Goal: Task Accomplishment & Management: Use online tool/utility

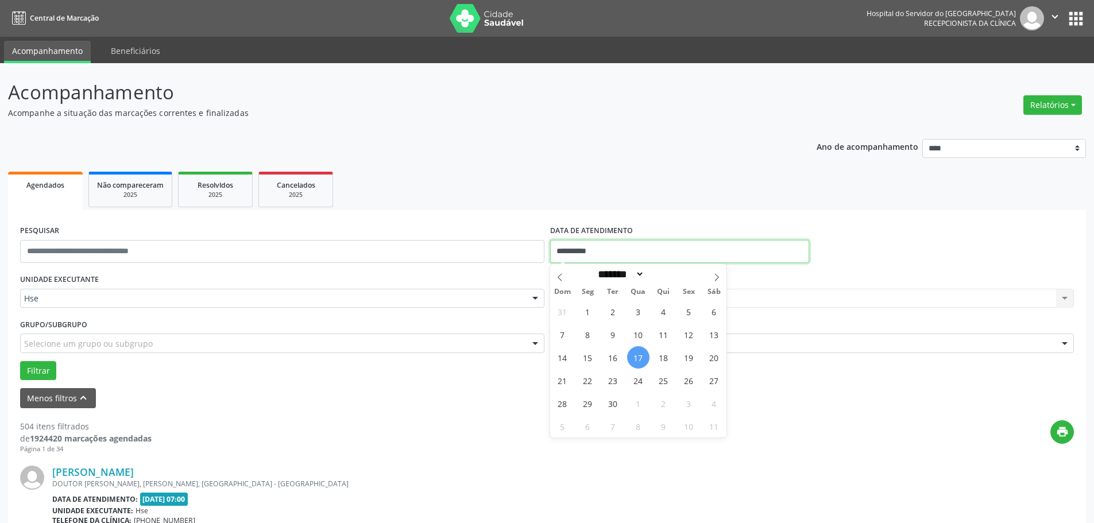
click at [617, 253] on input "**********" at bounding box center [679, 251] width 259 height 23
click at [618, 359] on span "16" at bounding box center [613, 357] width 22 height 22
type input "**********"
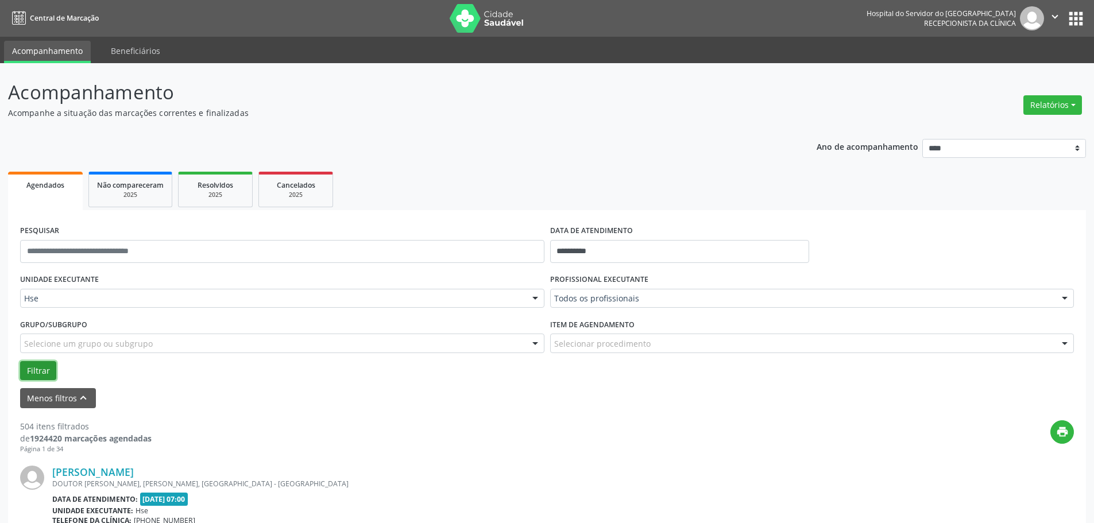
click at [47, 377] on button "Filtrar" at bounding box center [38, 371] width 36 height 20
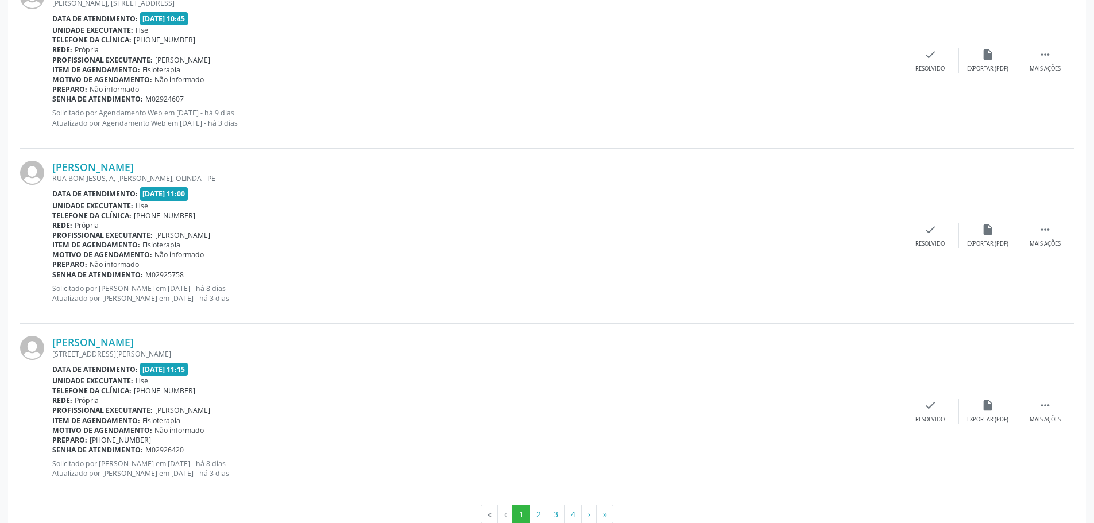
scroll to position [2614, 0]
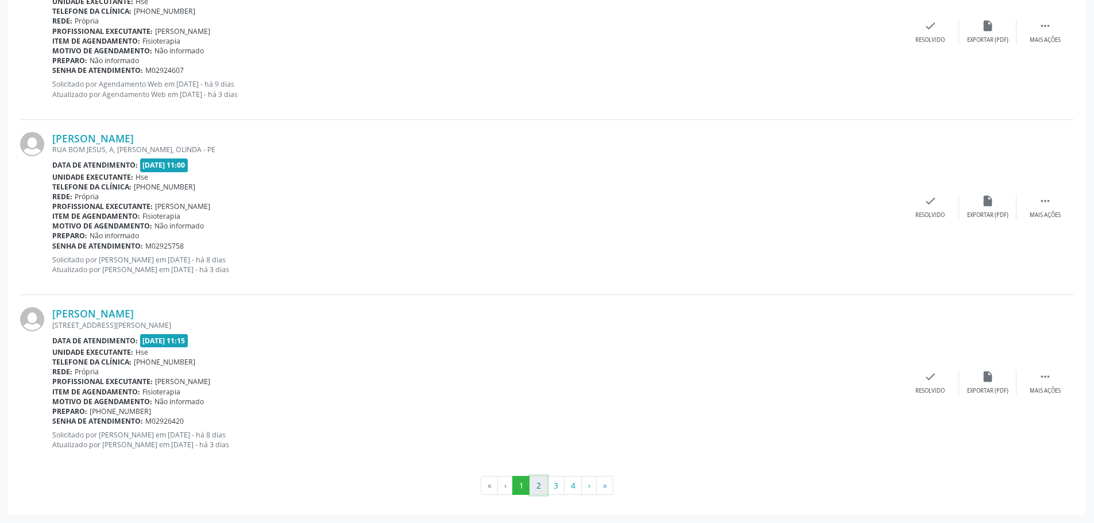
click at [538, 489] on button "2" at bounding box center [538, 486] width 18 height 20
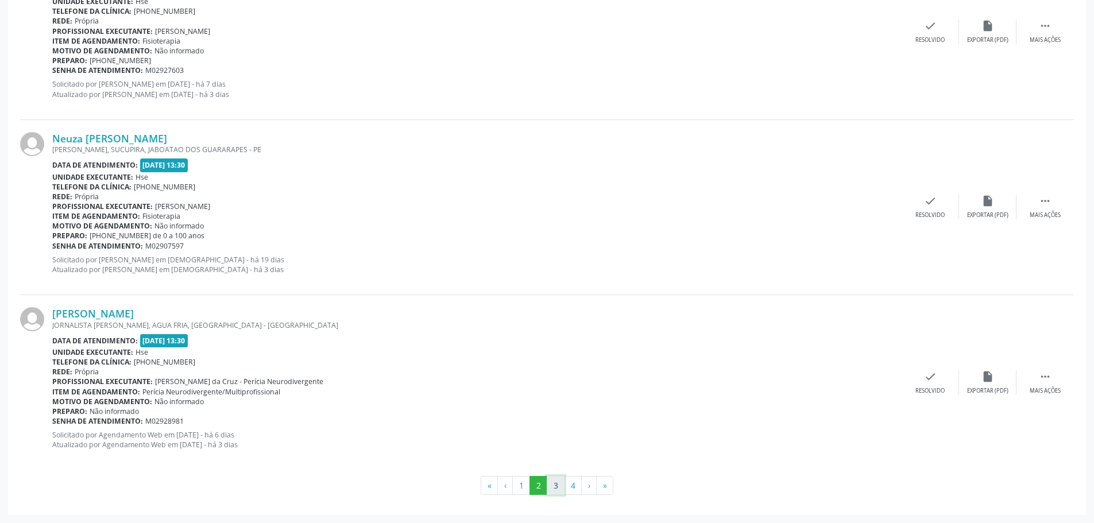
click at [548, 484] on button "3" at bounding box center [556, 486] width 18 height 20
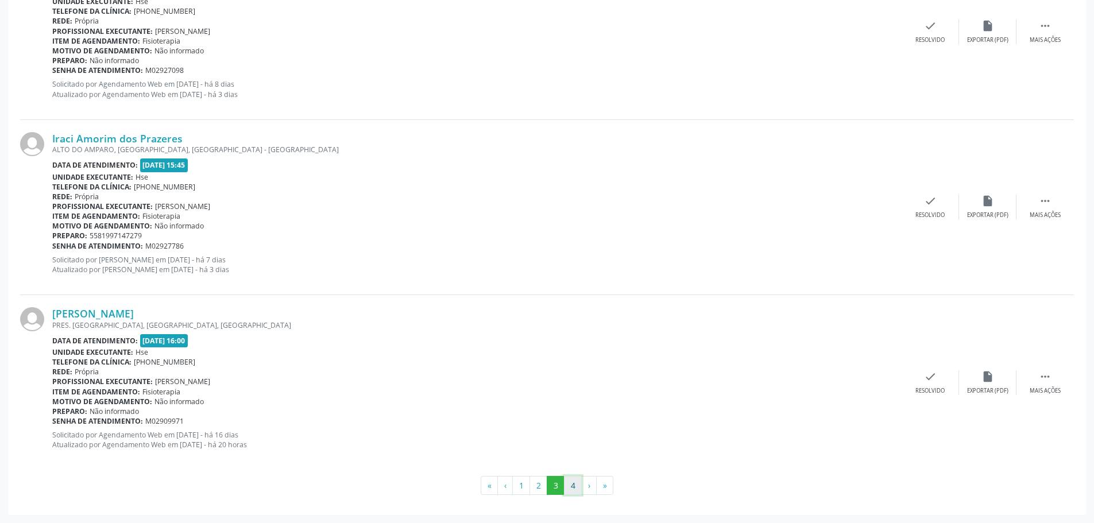
click at [572, 490] on button "4" at bounding box center [573, 486] width 18 height 20
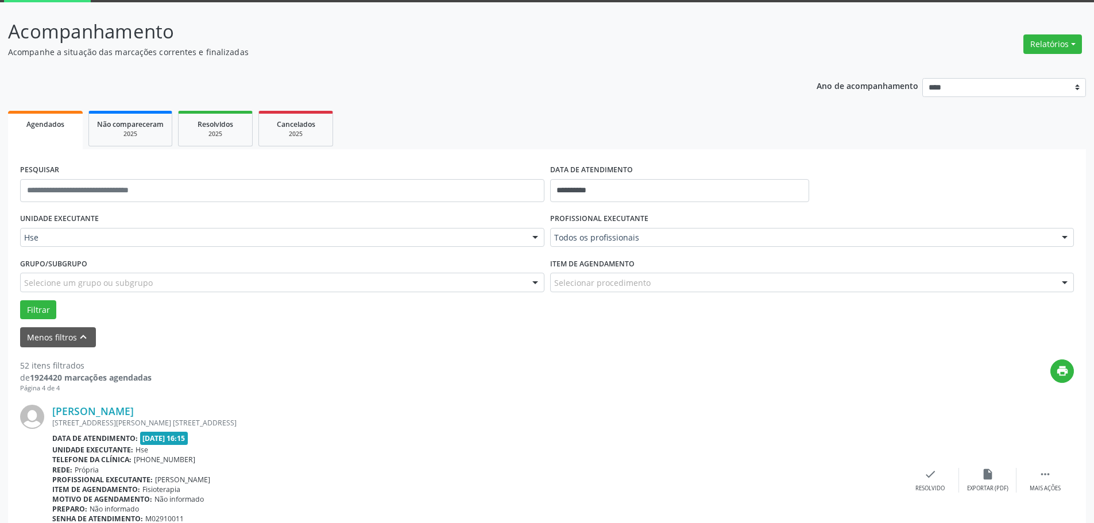
scroll to position [0, 0]
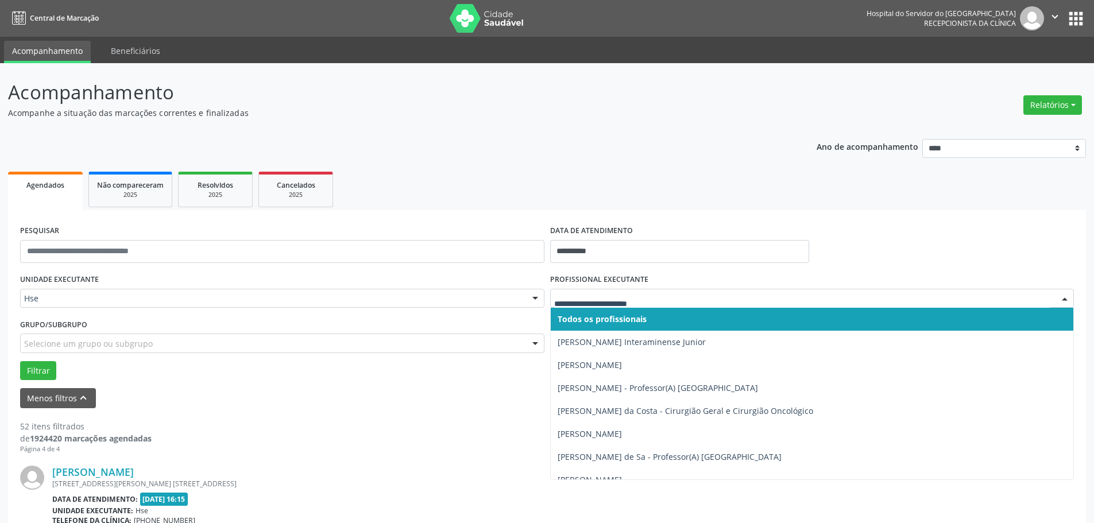
click at [621, 290] on div at bounding box center [812, 299] width 524 height 20
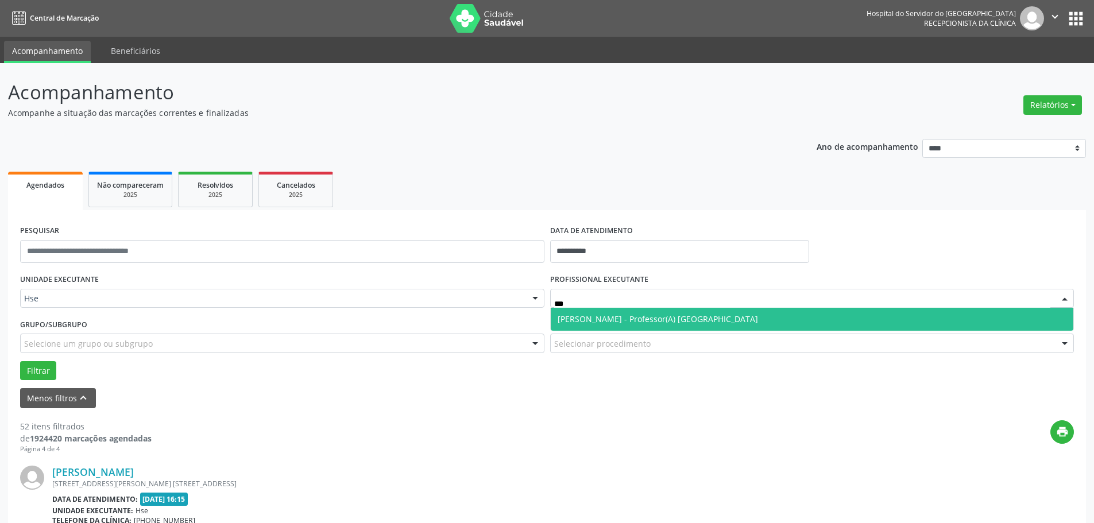
click at [617, 315] on span "[PERSON_NAME] - Professor(A) [GEOGRAPHIC_DATA]" at bounding box center [658, 319] width 200 height 11
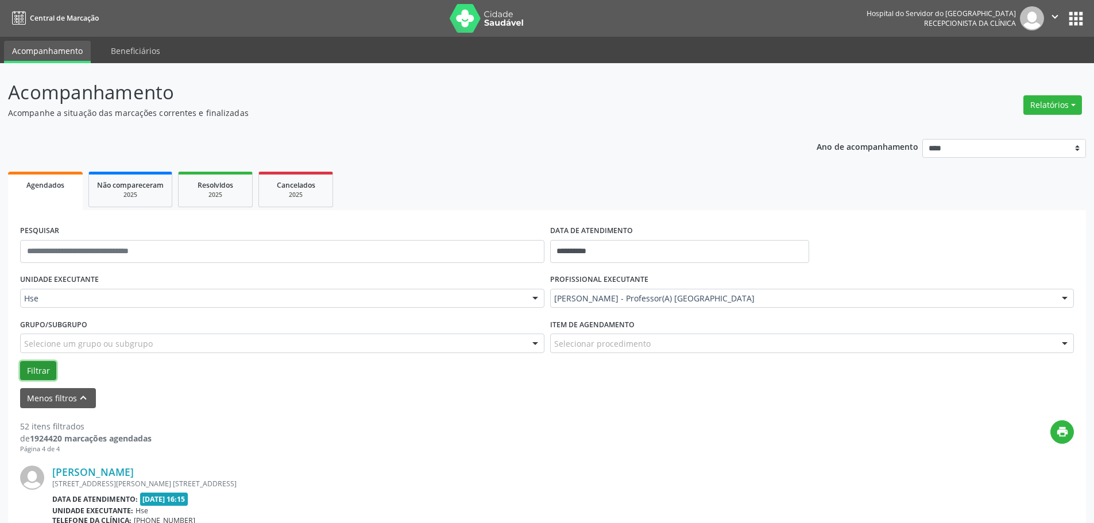
click at [42, 368] on button "Filtrar" at bounding box center [38, 371] width 36 height 20
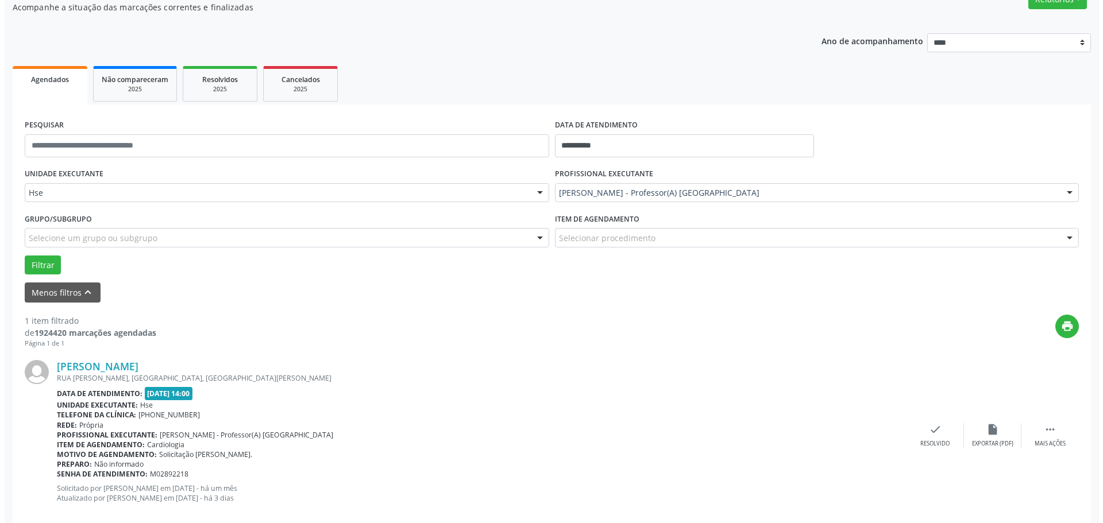
scroll to position [126, 0]
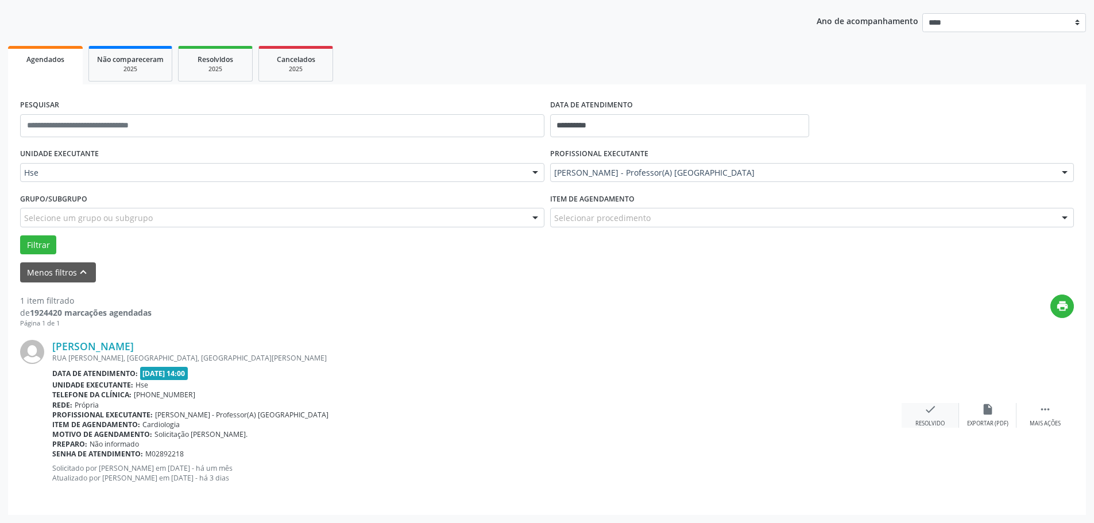
click at [930, 416] on div "check Resolvido" at bounding box center [930, 415] width 57 height 25
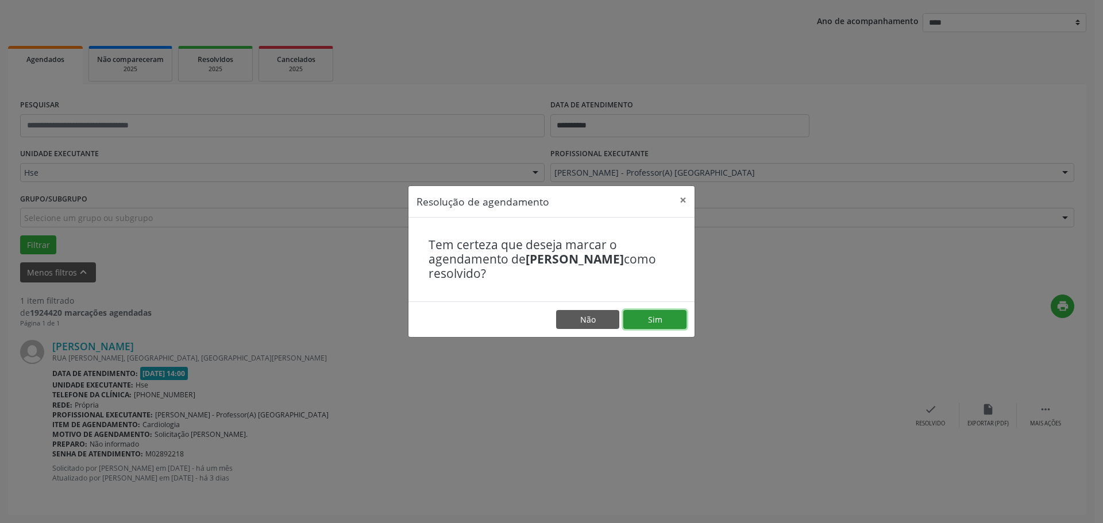
click at [665, 322] on button "Sim" at bounding box center [654, 320] width 63 height 20
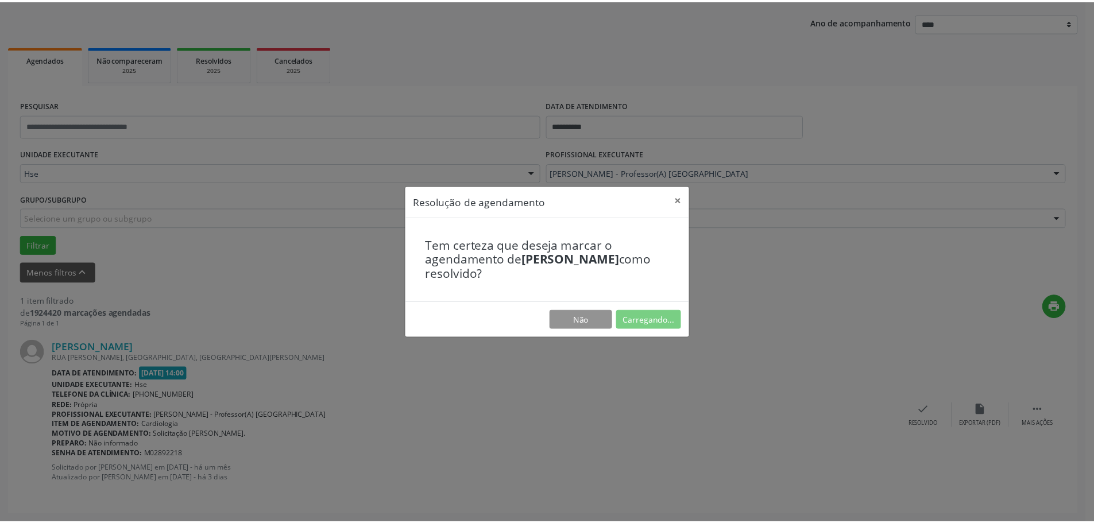
scroll to position [0, 0]
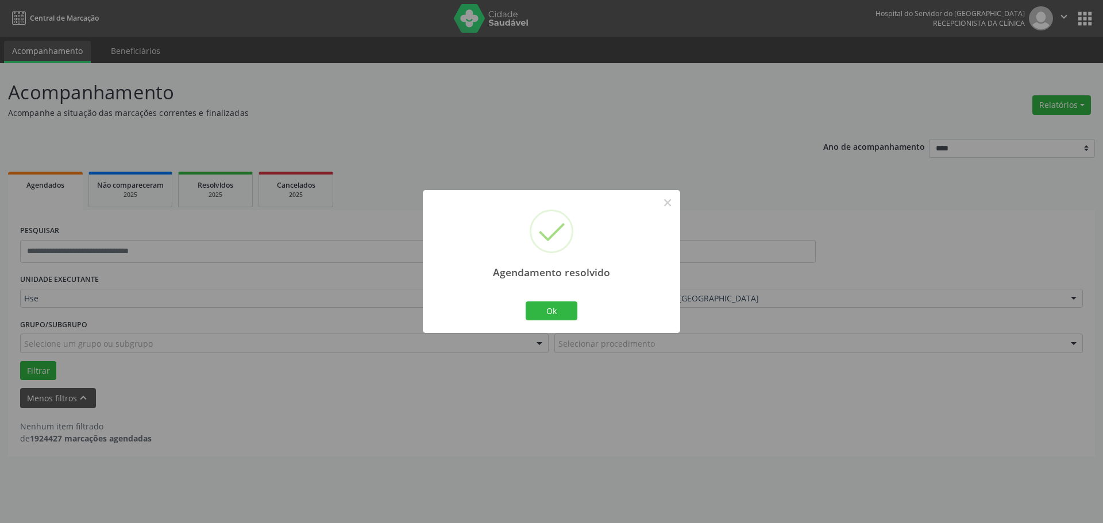
click at [553, 300] on div "Ok Cancel" at bounding box center [551, 311] width 57 height 24
click at [553, 306] on button "Ok" at bounding box center [551, 311] width 52 height 20
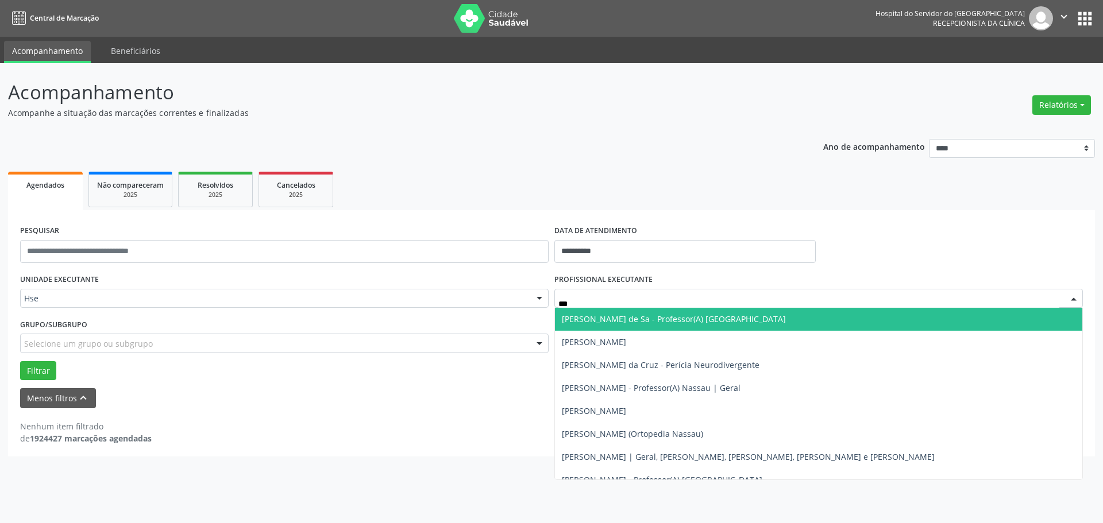
type input "****"
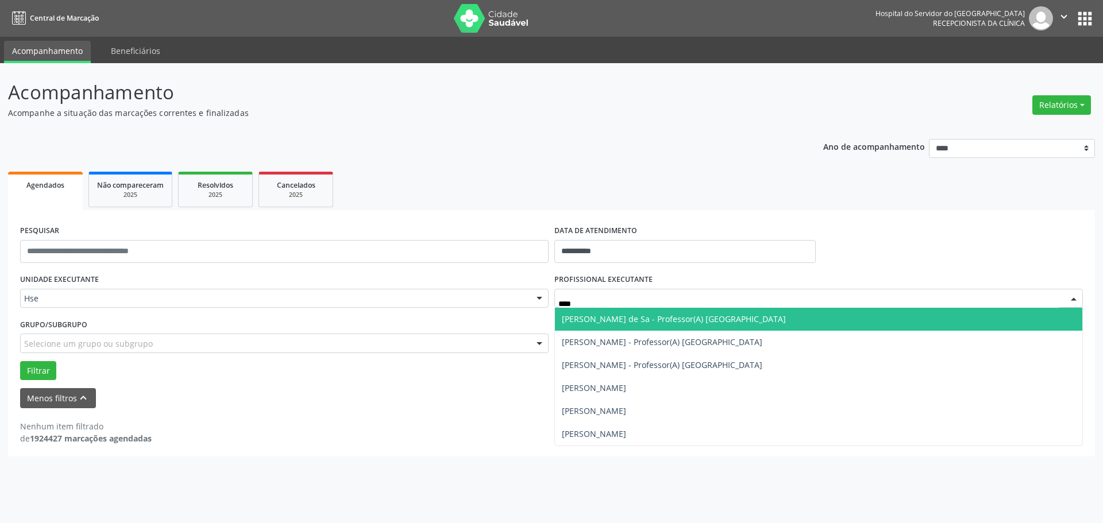
click at [612, 316] on span "[PERSON_NAME] de Sa - Professor(A) [GEOGRAPHIC_DATA]" at bounding box center [674, 319] width 224 height 11
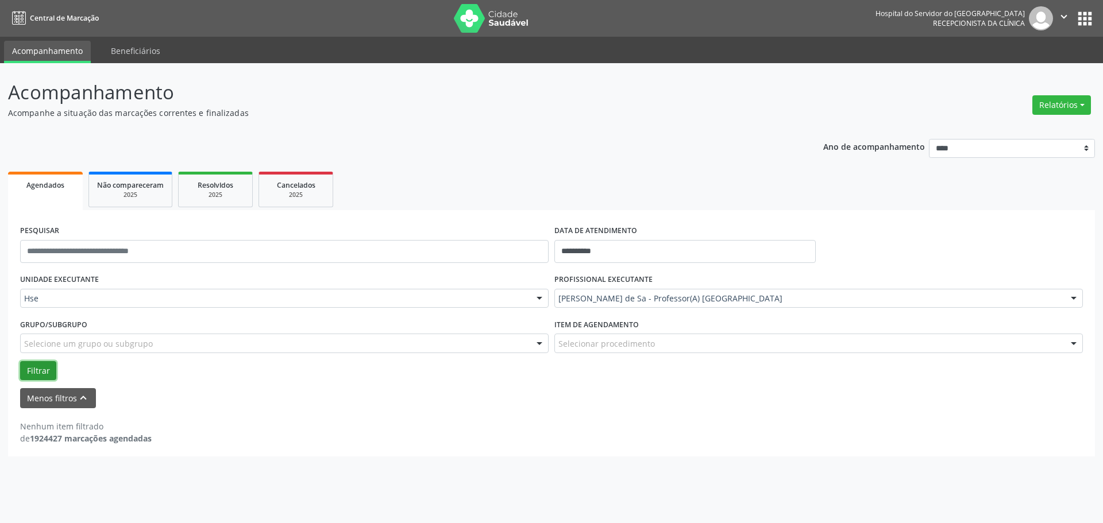
click at [31, 368] on button "Filtrar" at bounding box center [38, 371] width 36 height 20
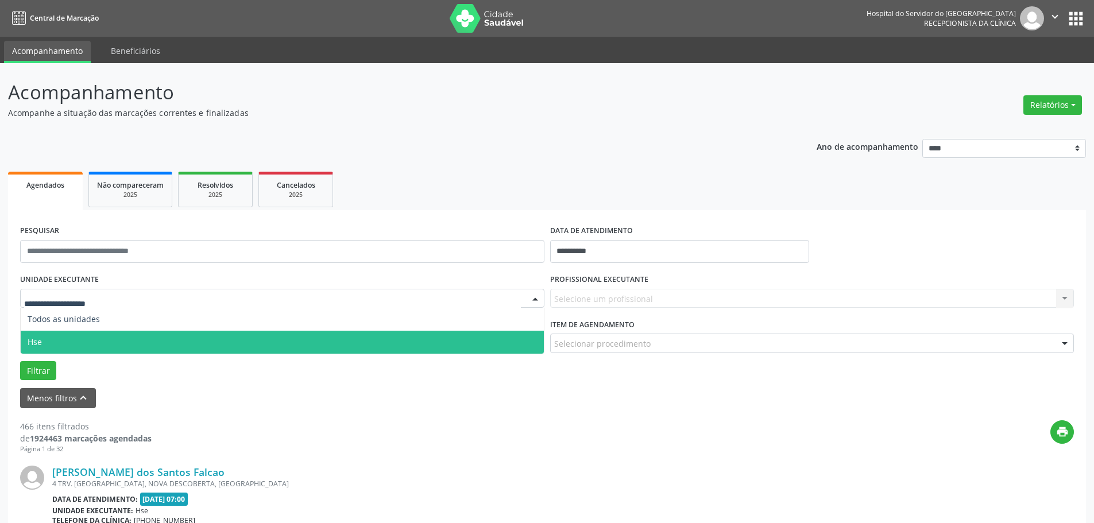
click at [70, 337] on span "Hse" at bounding box center [282, 342] width 523 height 23
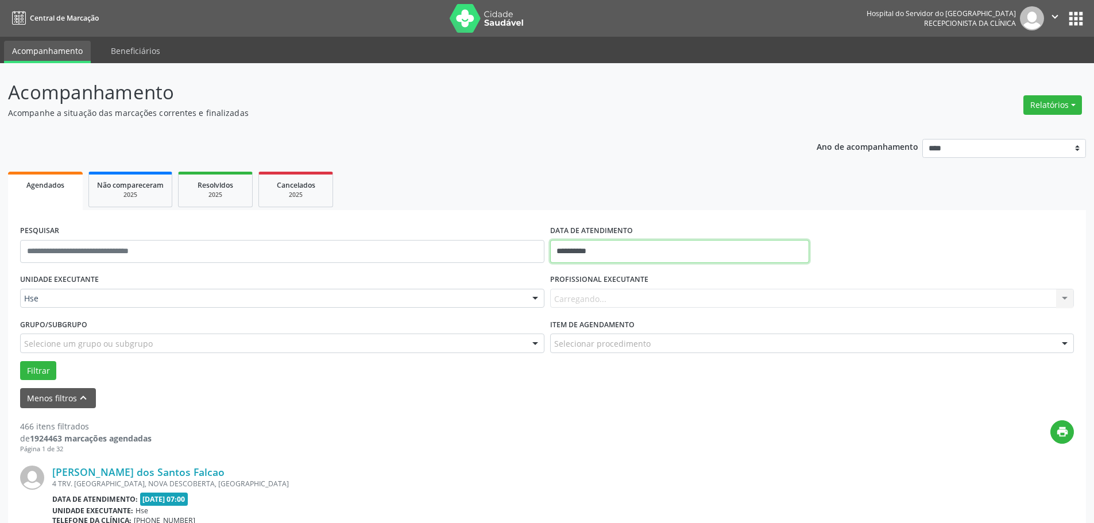
click at [588, 252] on input "**********" at bounding box center [679, 251] width 259 height 23
click at [618, 354] on span "16" at bounding box center [613, 357] width 22 height 22
type input "**********"
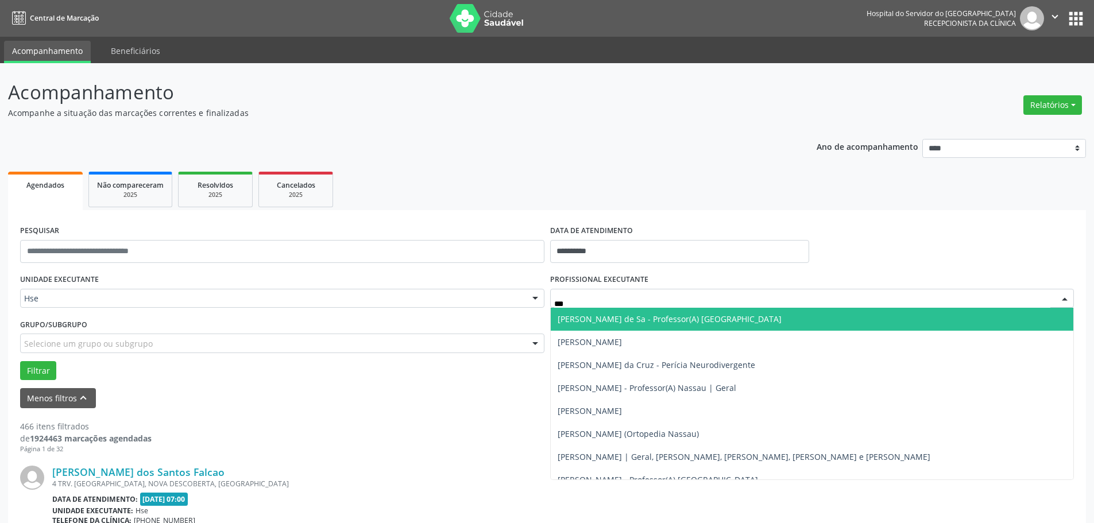
type input "****"
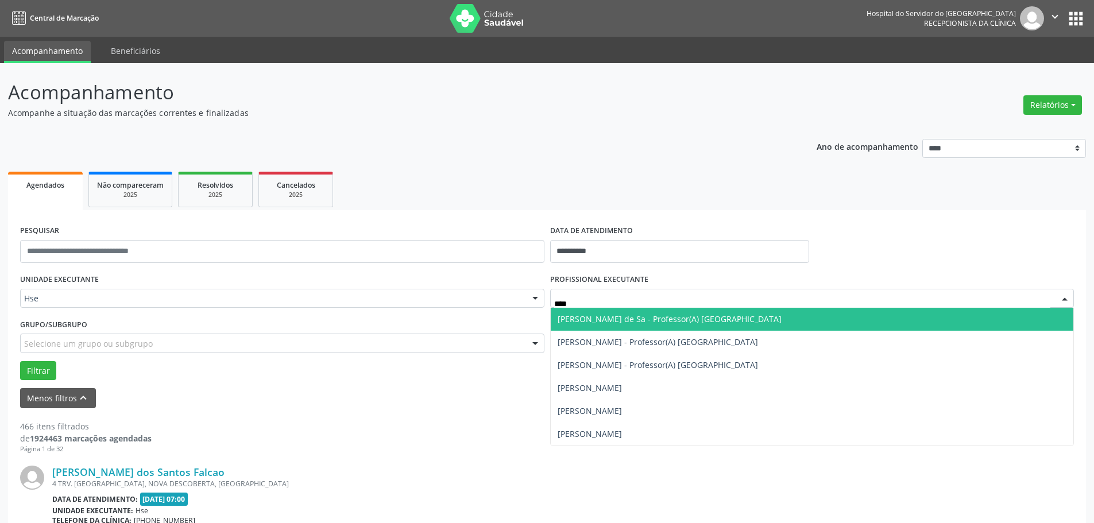
click at [584, 321] on span "[PERSON_NAME] de Sa - Professor(A) [GEOGRAPHIC_DATA]" at bounding box center [670, 319] width 224 height 11
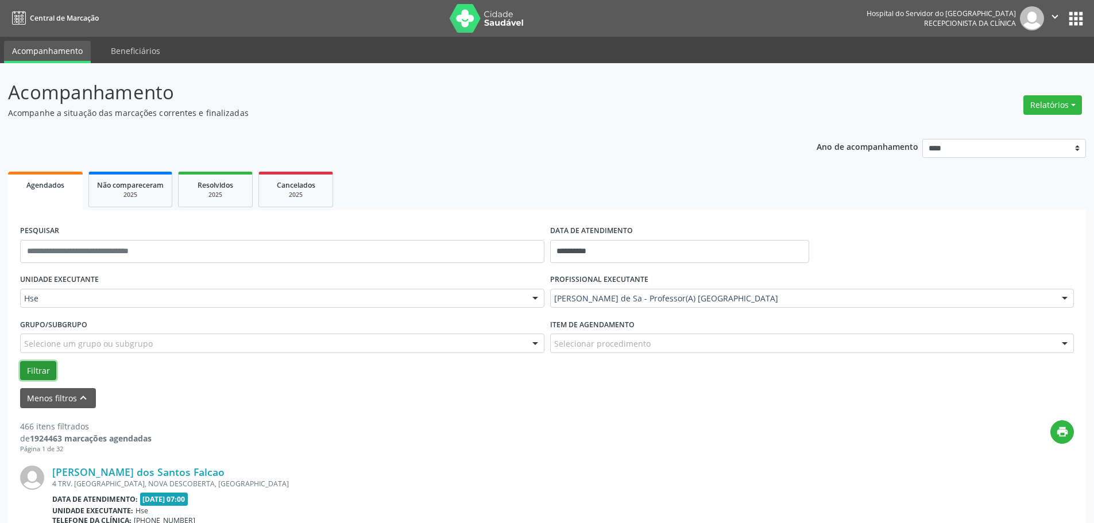
click at [33, 367] on button "Filtrar" at bounding box center [38, 371] width 36 height 20
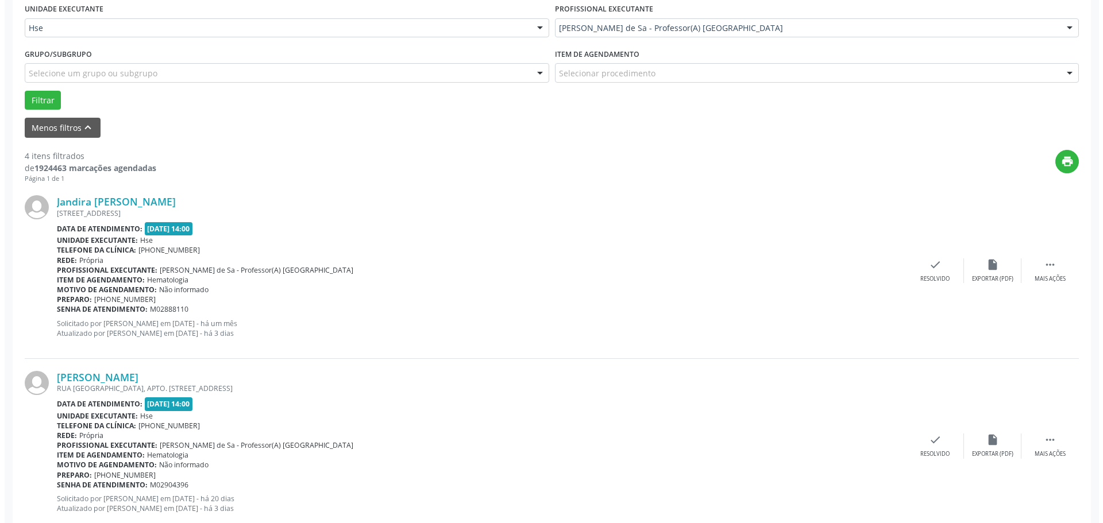
scroll to position [287, 0]
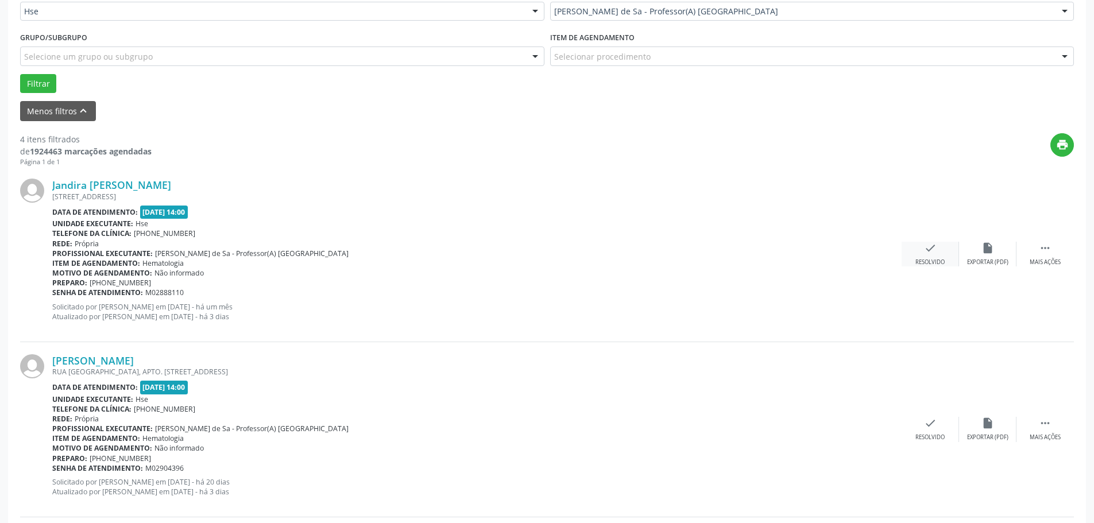
click at [933, 260] on div "Resolvido" at bounding box center [929, 262] width 29 height 8
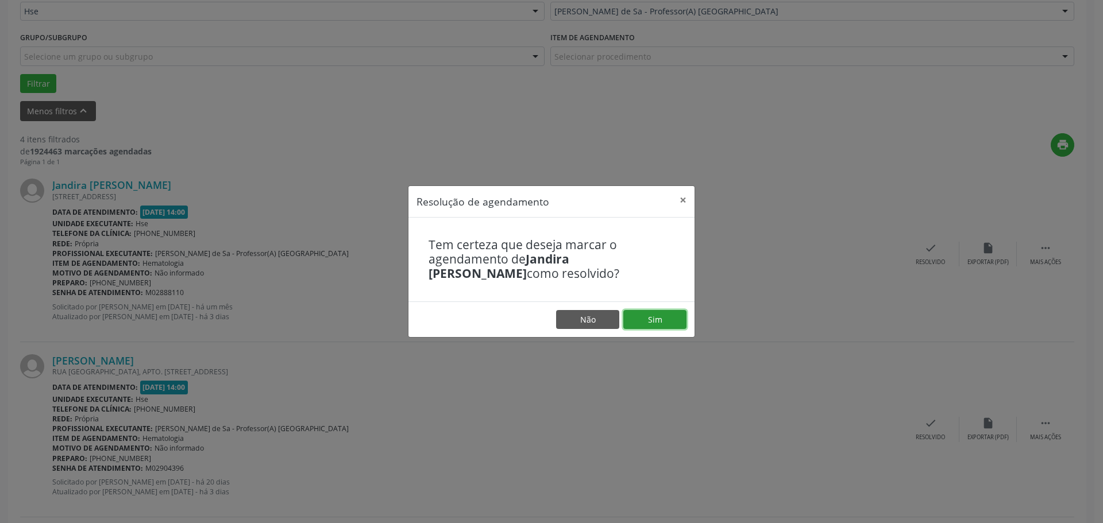
click at [652, 321] on button "Sim" at bounding box center [654, 320] width 63 height 20
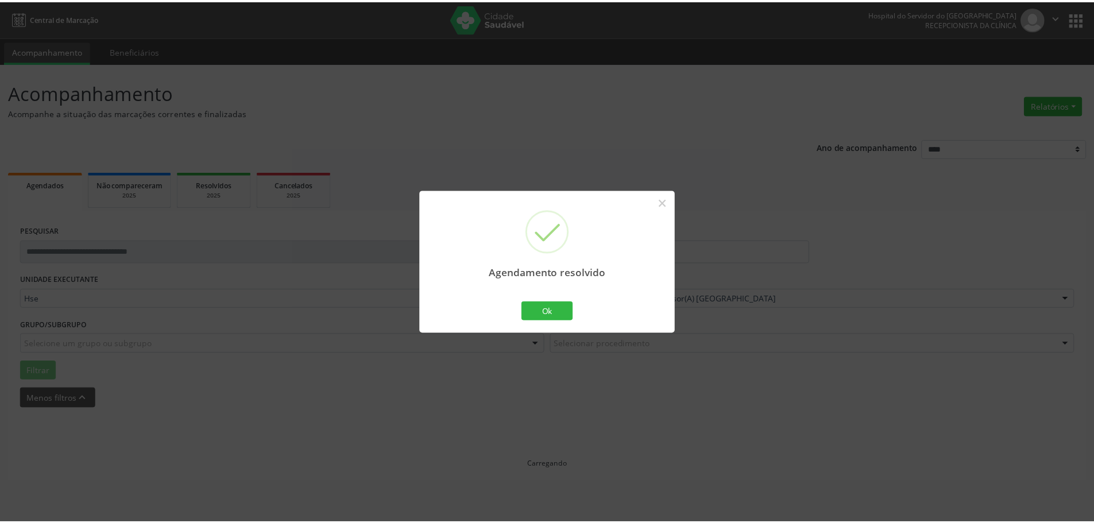
scroll to position [0, 0]
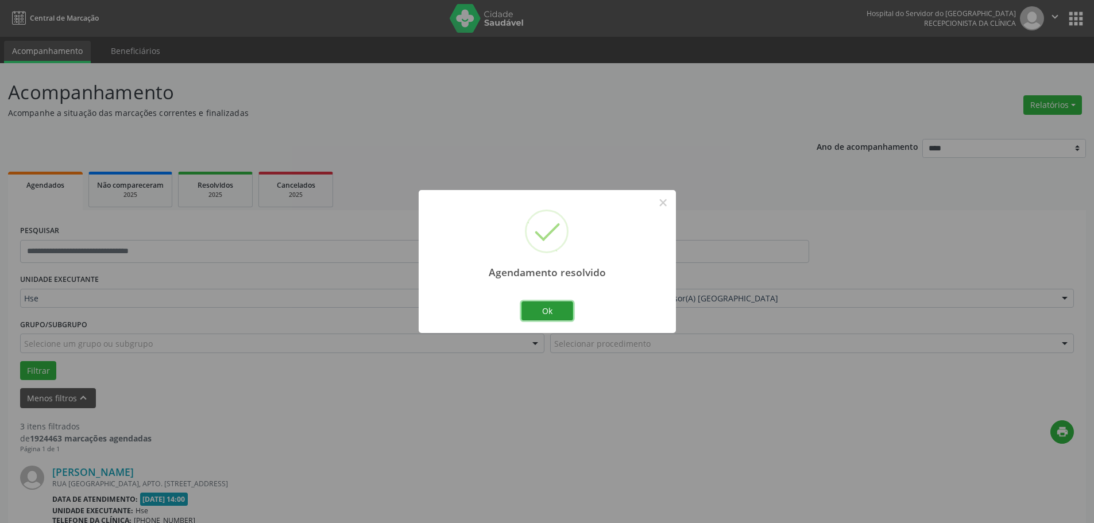
click at [549, 309] on button "Ok" at bounding box center [547, 311] width 52 height 20
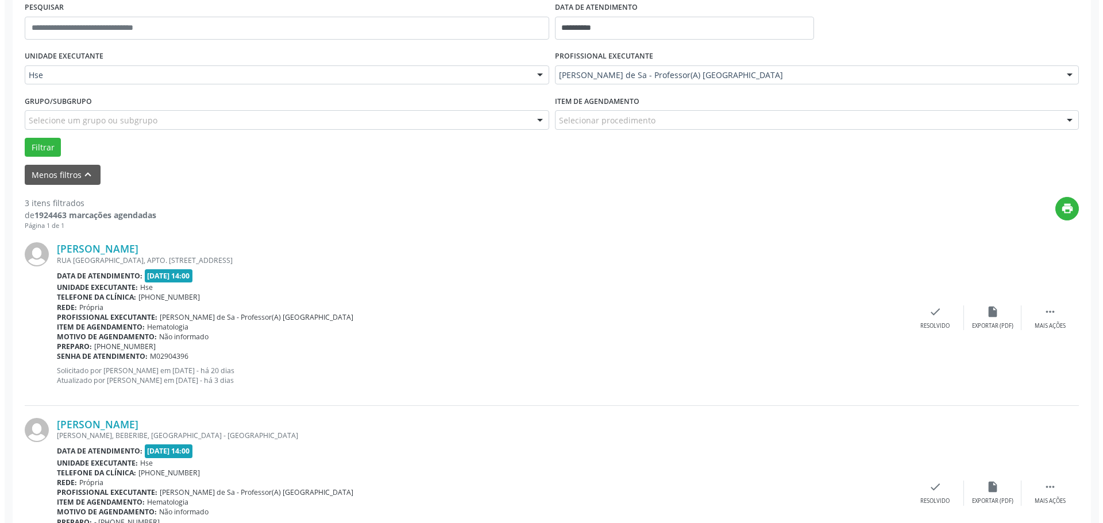
scroll to position [230, 0]
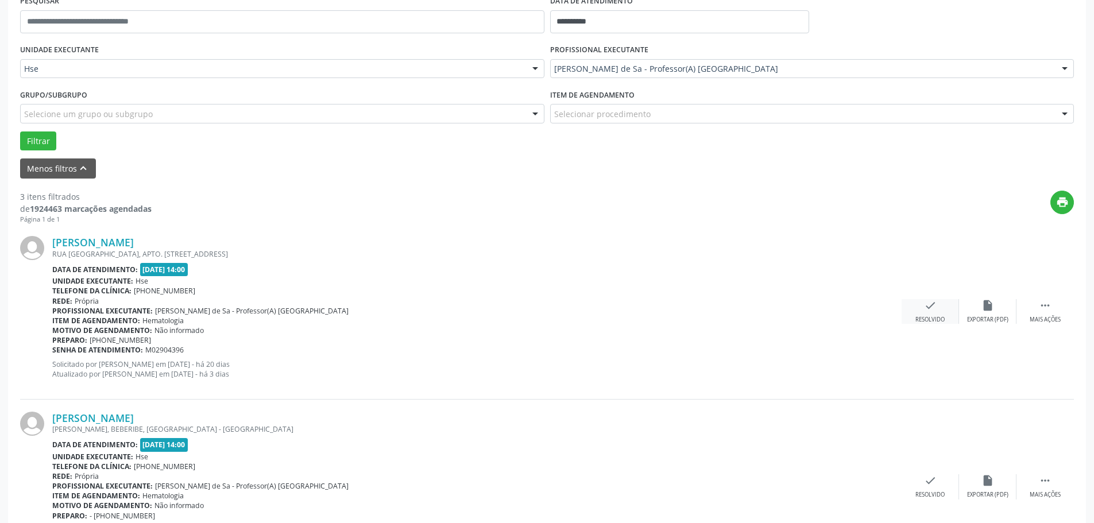
click at [928, 320] on div "Resolvido" at bounding box center [929, 320] width 29 height 8
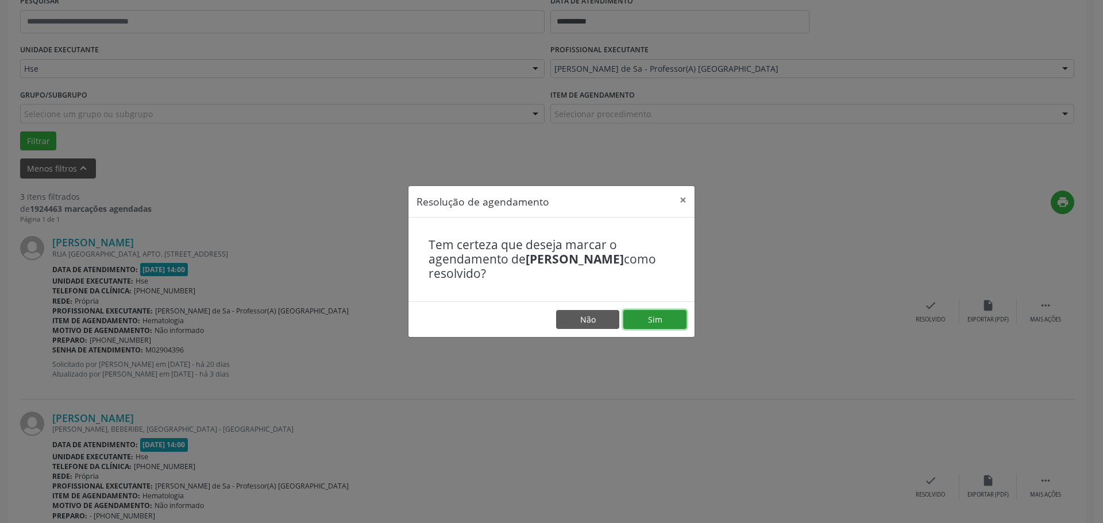
click at [644, 314] on button "Sim" at bounding box center [654, 320] width 63 height 20
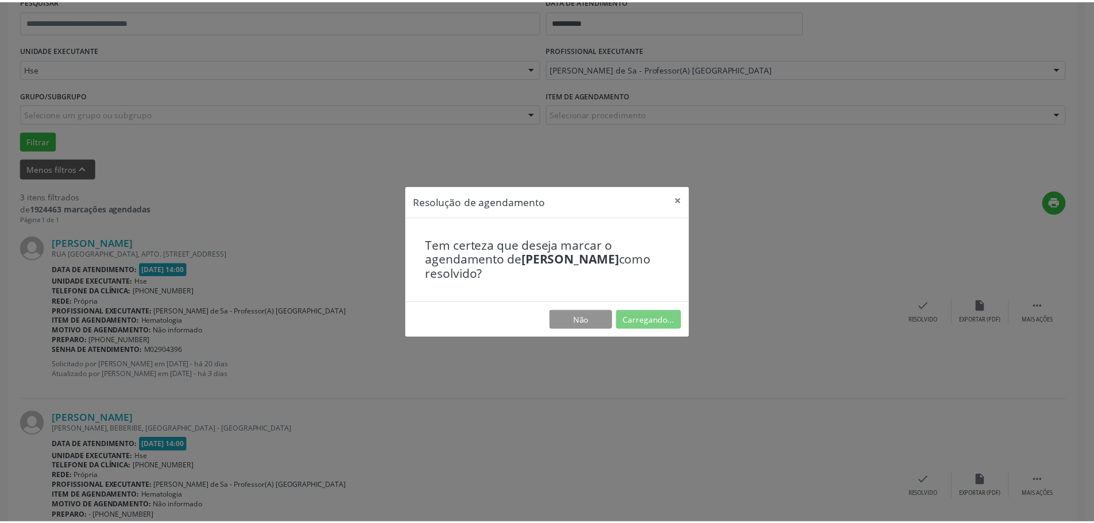
scroll to position [0, 0]
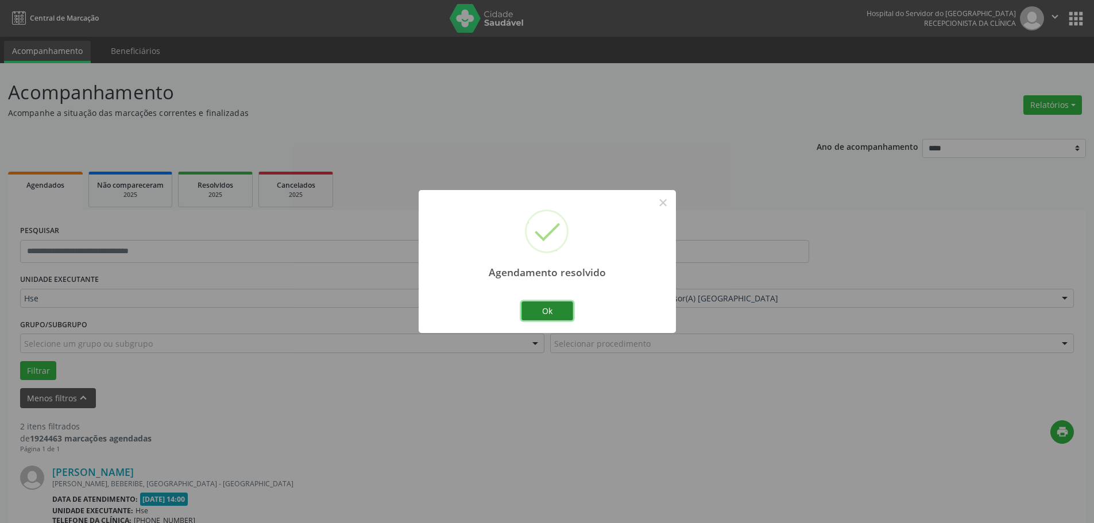
click at [544, 318] on button "Ok" at bounding box center [547, 311] width 52 height 20
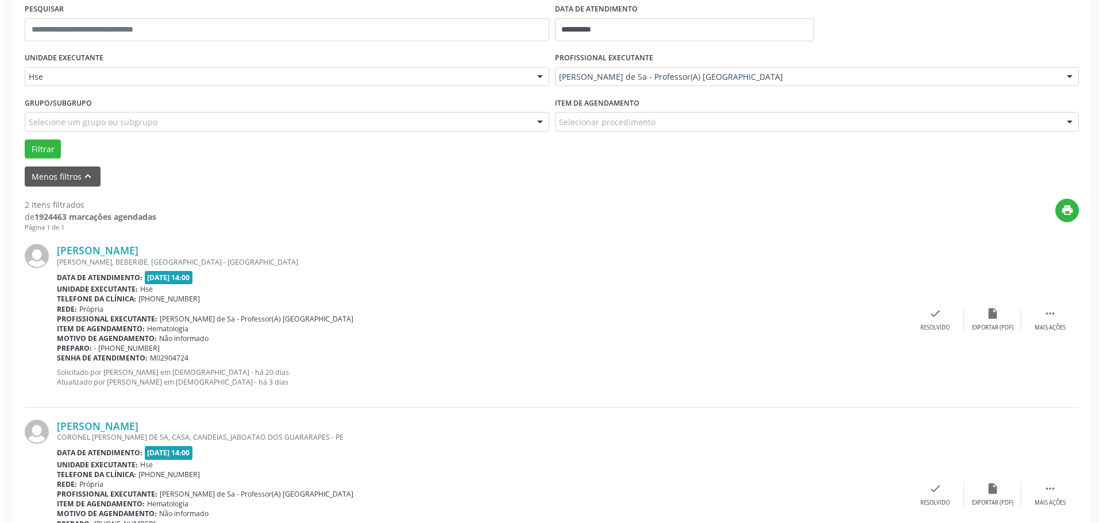
scroll to position [230, 0]
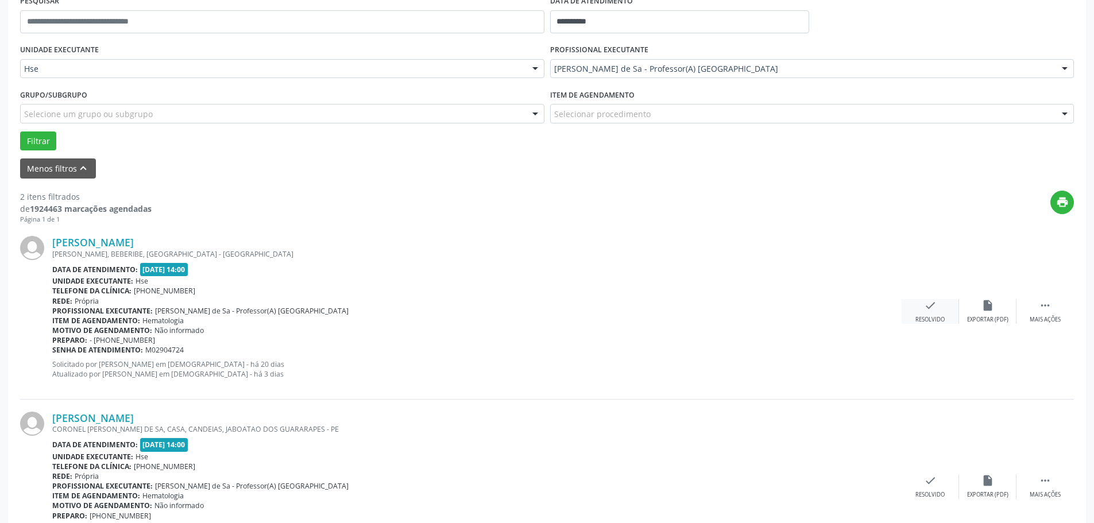
click at [932, 316] on div "Resolvido" at bounding box center [929, 320] width 29 height 8
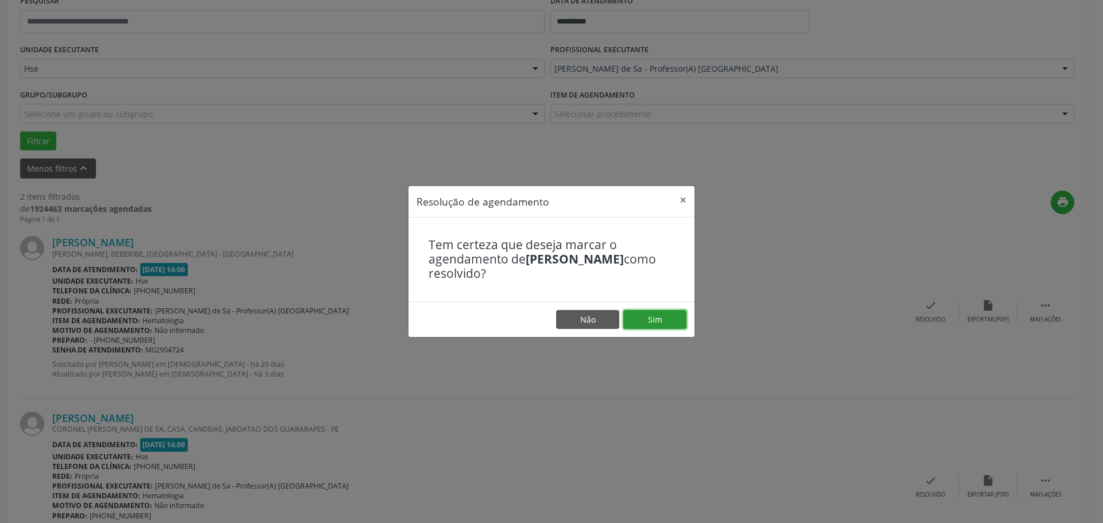
click at [661, 323] on button "Sim" at bounding box center [654, 320] width 63 height 20
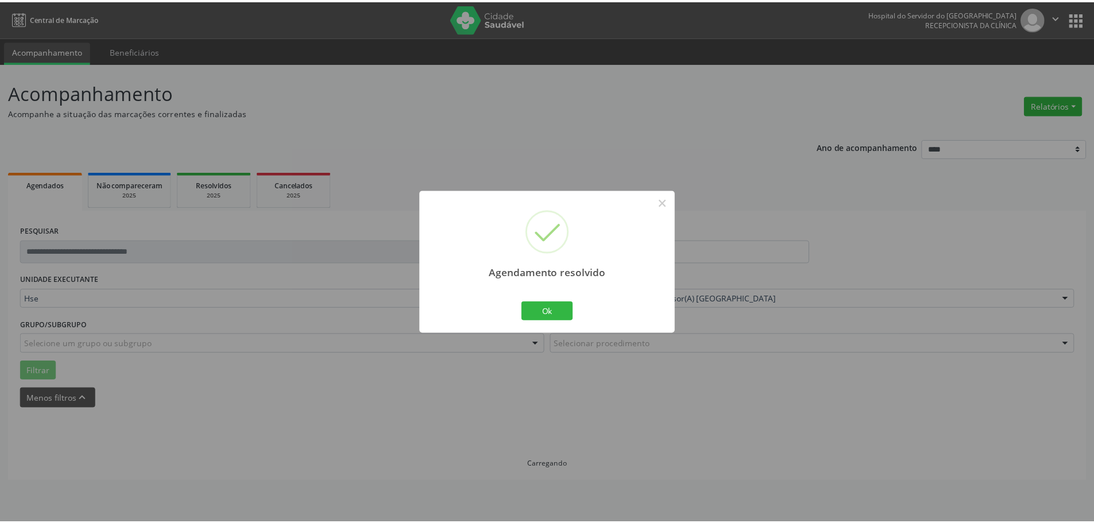
scroll to position [0, 0]
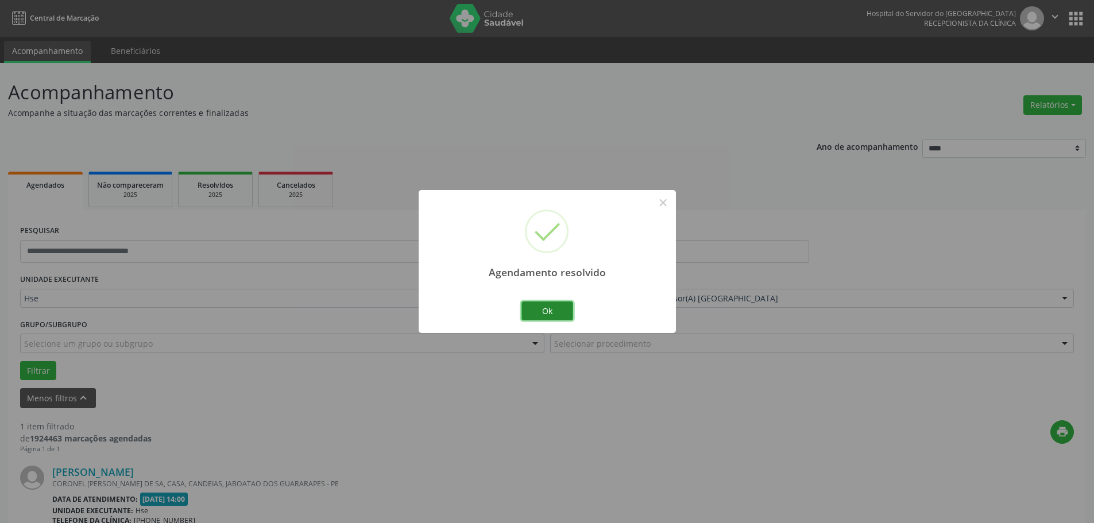
click at [554, 307] on button "Ok" at bounding box center [547, 311] width 52 height 20
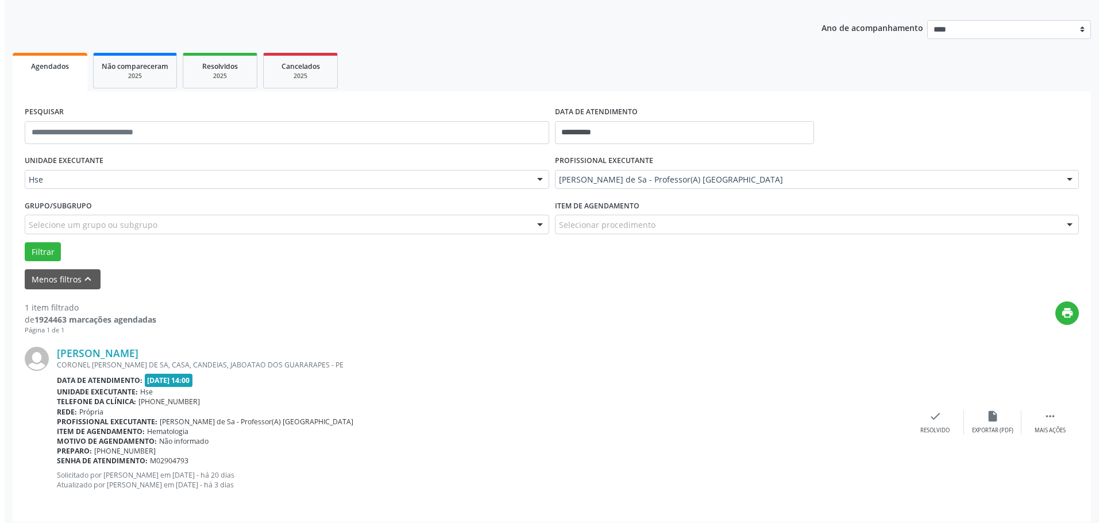
scroll to position [126, 0]
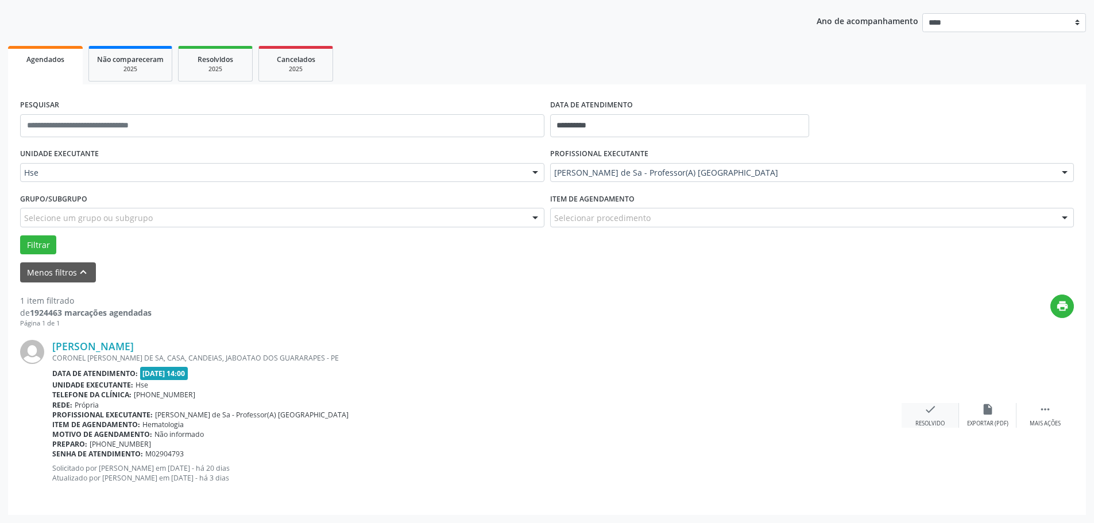
click at [931, 424] on div "Resolvido" at bounding box center [929, 424] width 29 height 8
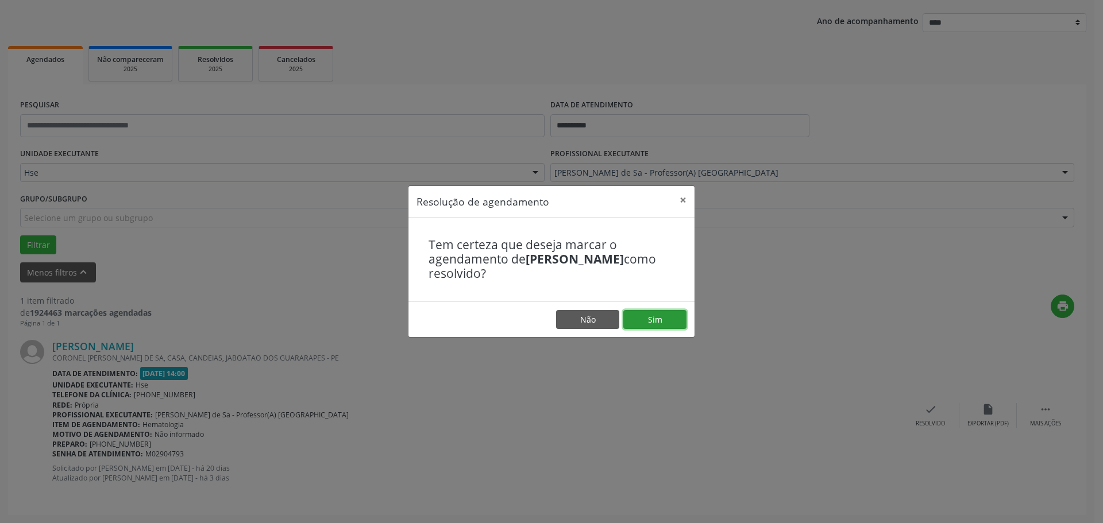
click at [655, 315] on button "Sim" at bounding box center [654, 320] width 63 height 20
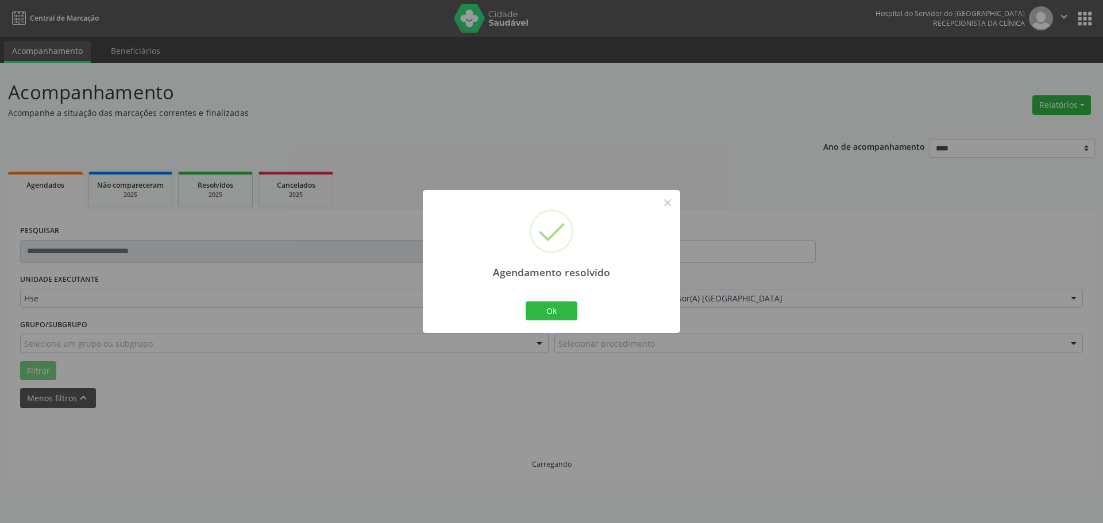
scroll to position [0, 0]
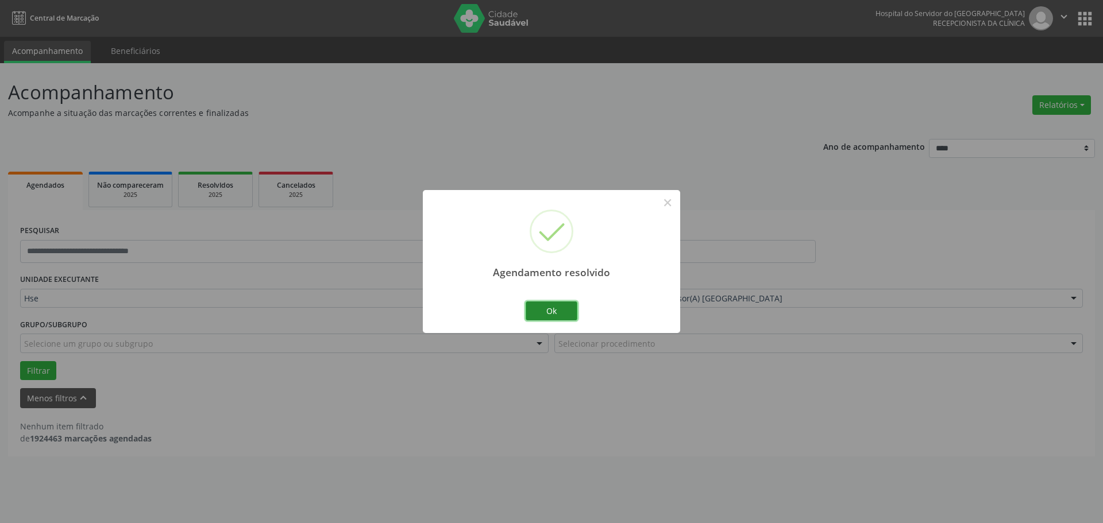
click at [553, 316] on button "Ok" at bounding box center [551, 311] width 52 height 20
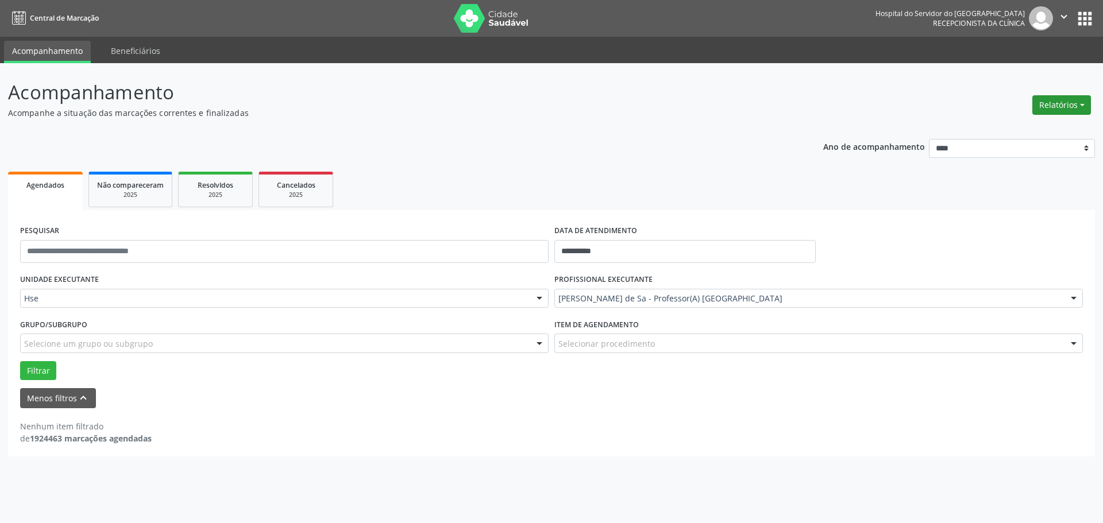
click at [1075, 103] on button "Relatórios" at bounding box center [1061, 105] width 59 height 20
click at [979, 127] on link "Agendamentos" at bounding box center [1029, 130] width 123 height 16
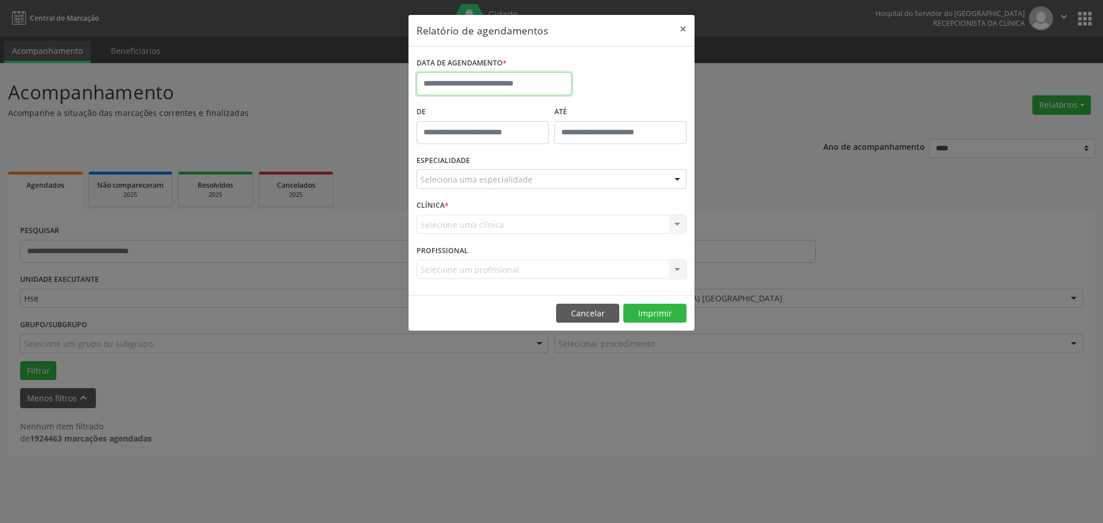
click at [532, 85] on input "text" at bounding box center [493, 83] width 155 height 23
click at [475, 191] on span "16" at bounding box center [479, 190] width 22 height 22
type input "**********"
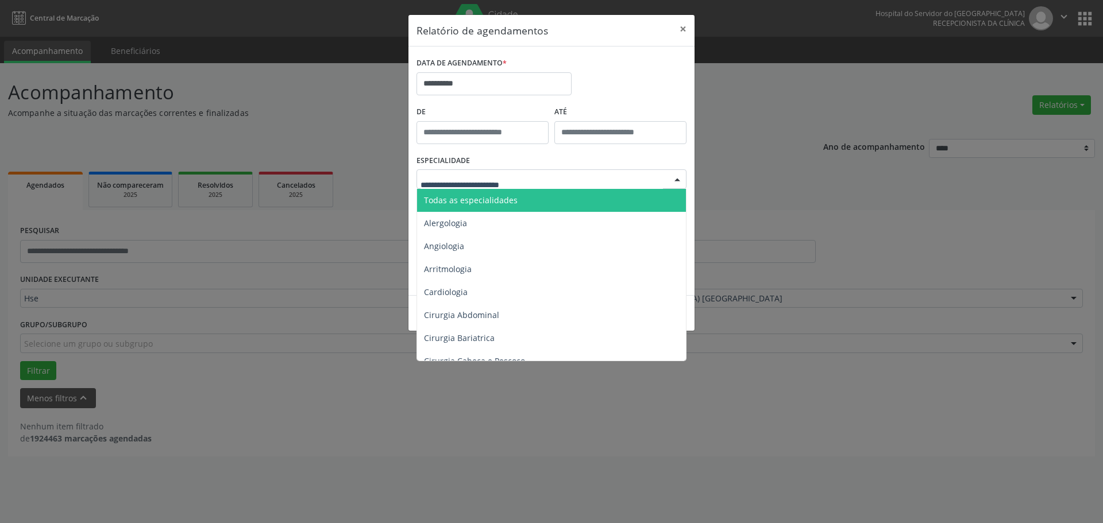
click at [466, 201] on span "Todas as especialidades" at bounding box center [471, 200] width 94 height 11
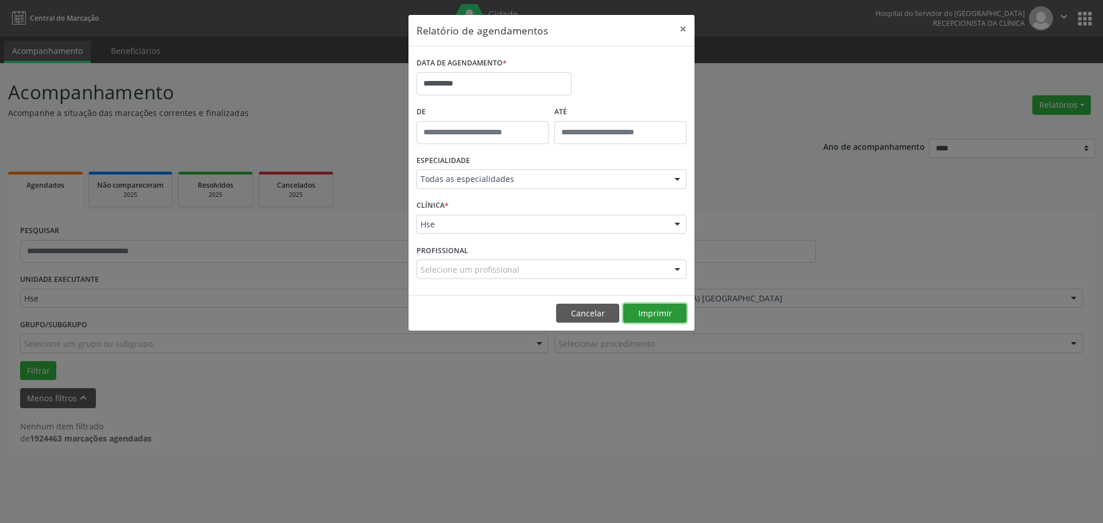
click at [658, 316] on button "Imprimir" at bounding box center [654, 314] width 63 height 20
